Goal: Task Accomplishment & Management: Use online tool/utility

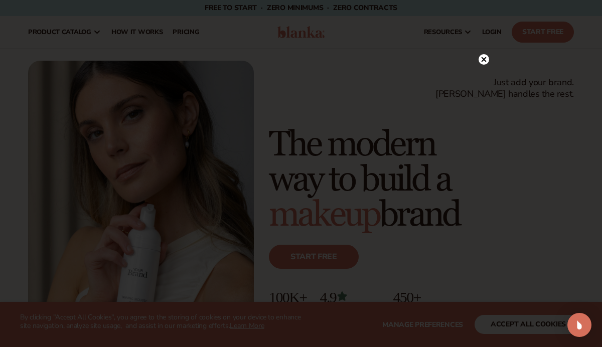
click at [483, 64] on circle at bounding box center [483, 59] width 11 height 11
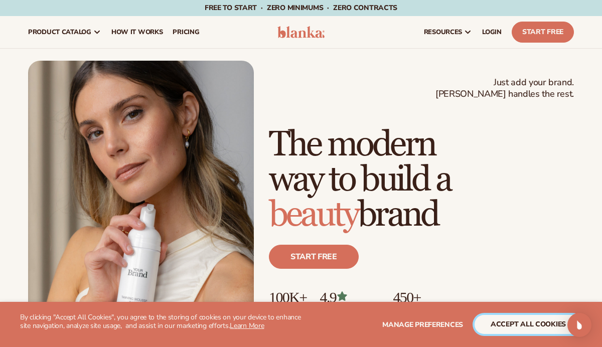
click at [554, 320] on button "accept all cookies" at bounding box center [527, 324] width 107 height 19
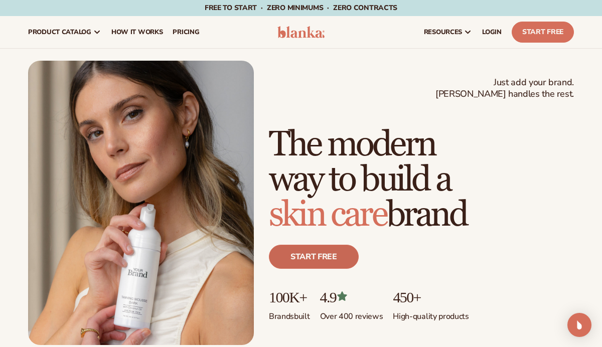
click at [311, 256] on link "Start free" at bounding box center [314, 257] width 90 height 24
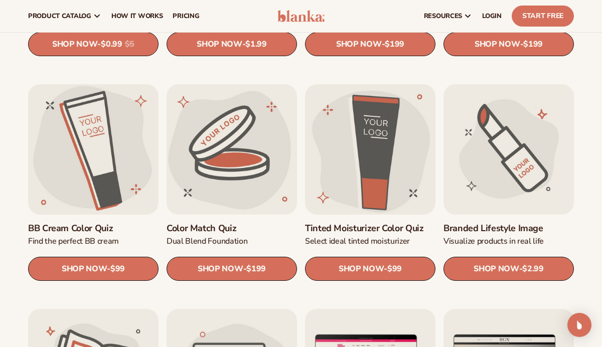
scroll to position [686, 0]
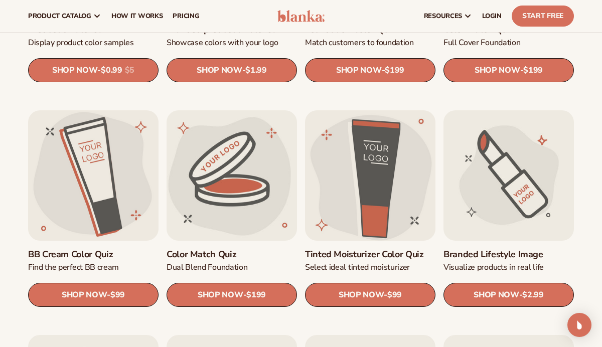
click at [355, 249] on link "Tinted Moisturizer Color Quiz" at bounding box center [370, 255] width 130 height 12
